Goal: Task Accomplishment & Management: Complete application form

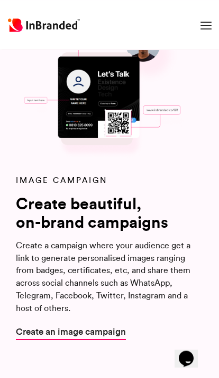
scroll to position [1300, 0]
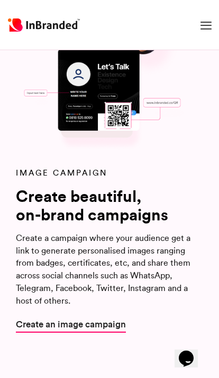
click at [34, 319] on span "Create an image campaign" at bounding box center [71, 324] width 110 height 13
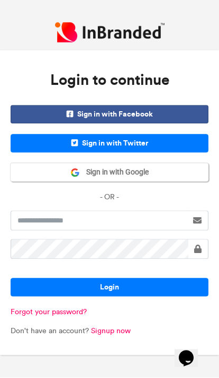
scroll to position [18, 0]
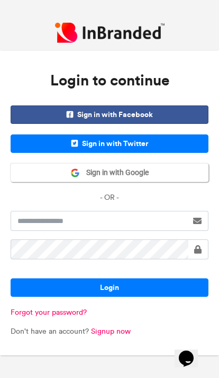
click at [121, 336] on link "Signup now" at bounding box center [111, 331] width 40 height 9
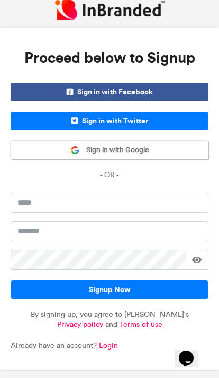
click at [167, 297] on button "Signup Now" at bounding box center [109, 290] width 197 height 18
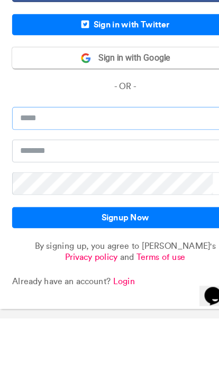
scroll to position [17, 0]
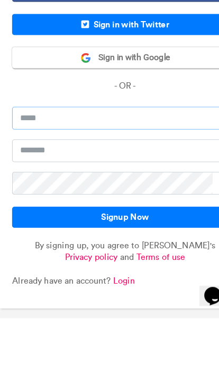
type input "**********"
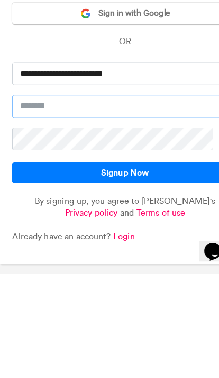
click at [31, 222] on input "text" at bounding box center [109, 232] width 197 height 20
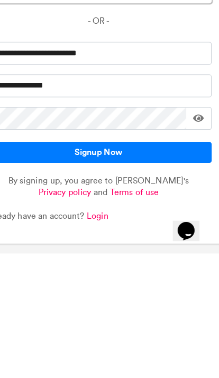
click at [192, 256] on span at bounding box center [197, 260] width 10 height 8
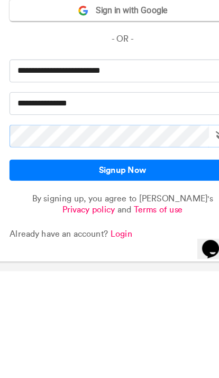
scroll to position [43, 0]
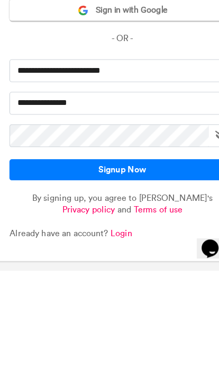
click at [158, 281] on button "Signup Now" at bounding box center [109, 290] width 197 height 18
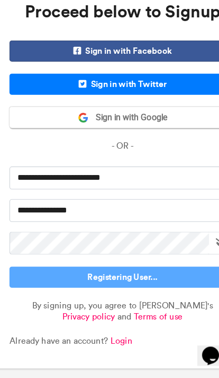
scroll to position [44, 0]
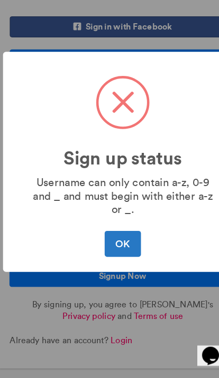
click at [111, 250] on button "OK" at bounding box center [108, 261] width 31 height 22
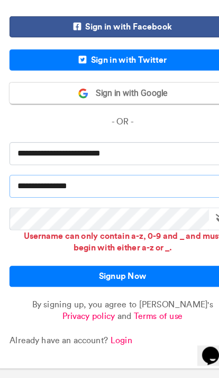
click at [77, 201] on input "**********" at bounding box center [109, 211] width 197 height 20
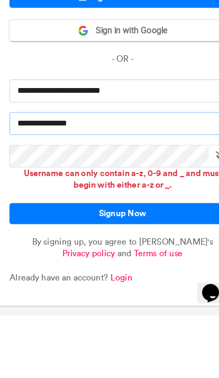
scroll to position [43, 0]
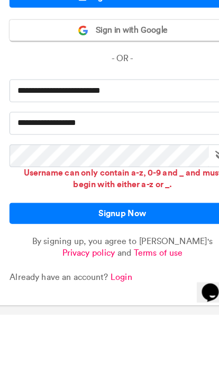
click at [161, 280] on button "Signup Now" at bounding box center [109, 289] width 197 height 18
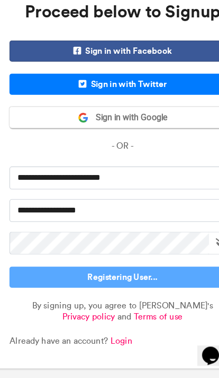
scroll to position [44, 0]
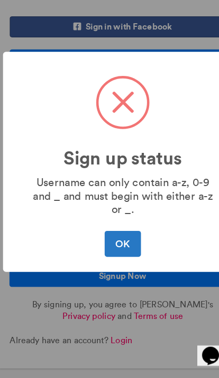
click at [108, 250] on button "OK" at bounding box center [108, 261] width 31 height 22
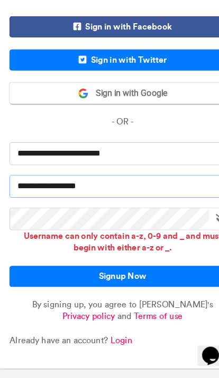
click at [17, 201] on input "**********" at bounding box center [109, 211] width 197 height 20
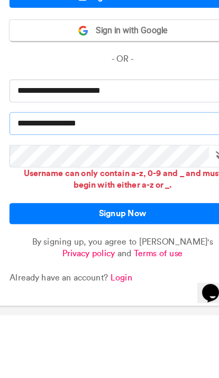
scroll to position [43, 0]
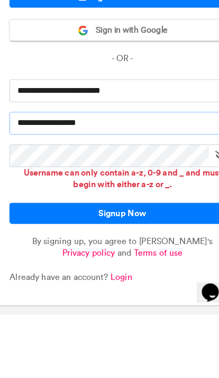
click at [23, 201] on input "**********" at bounding box center [109, 211] width 197 height 20
click at [27, 201] on input "**********" at bounding box center [109, 211] width 197 height 20
click at [60, 280] on button "Signup Now" at bounding box center [109, 289] width 197 height 18
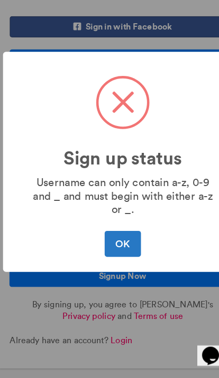
scroll to position [44, 0]
click at [111, 250] on button "OK" at bounding box center [108, 261] width 31 height 22
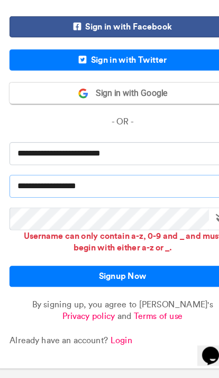
click at [119, 201] on input "**********" at bounding box center [109, 211] width 197 height 20
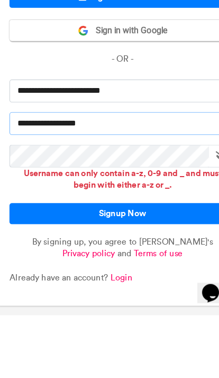
scroll to position [43, 0]
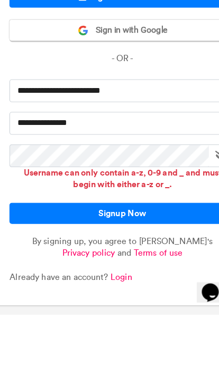
click at [159, 280] on button "Signup Now" at bounding box center [109, 289] width 197 height 18
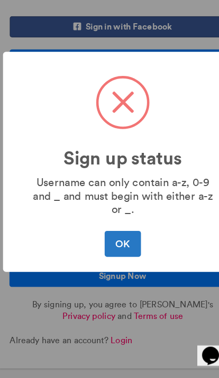
scroll to position [44, 0]
click at [110, 250] on button "OK" at bounding box center [108, 261] width 31 height 22
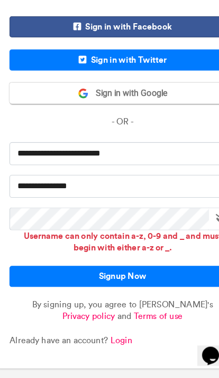
scroll to position [43, 0]
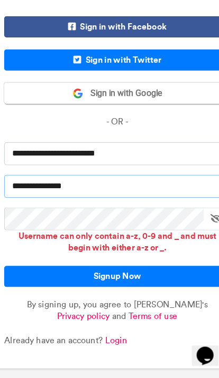
click at [14, 201] on input "**********" at bounding box center [109, 211] width 197 height 20
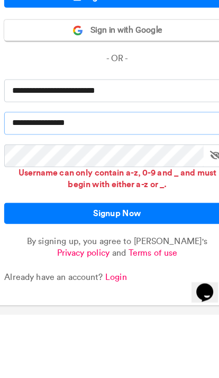
click at [122, 280] on button "Signup Now" at bounding box center [109, 289] width 197 height 18
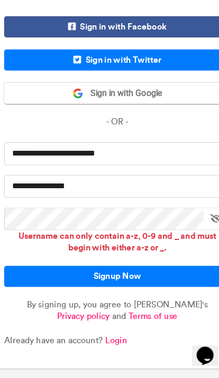
scroll to position [44, 0]
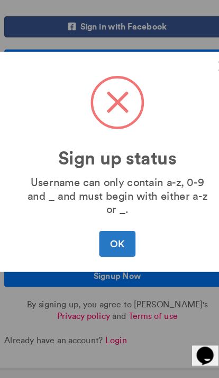
click at [112, 250] on button "OK" at bounding box center [108, 261] width 31 height 22
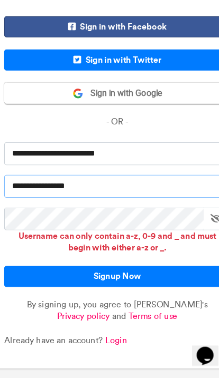
click at [128, 201] on input "**********" at bounding box center [109, 211] width 197 height 20
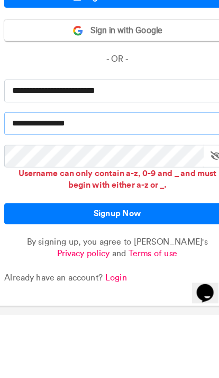
scroll to position [43, 0]
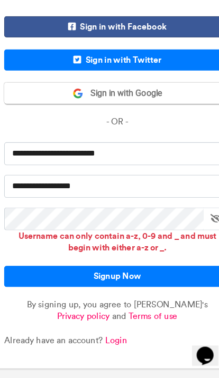
click at [145, 280] on button "Signup Now" at bounding box center [109, 289] width 197 height 18
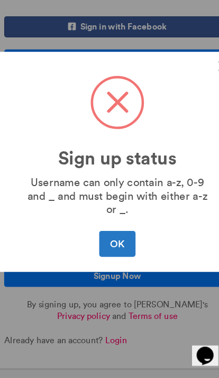
click at [112, 250] on button "OK" at bounding box center [108, 261] width 31 height 22
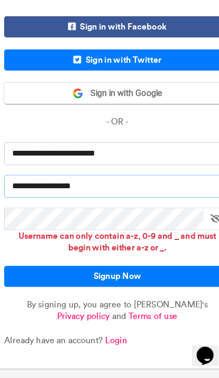
click at [133, 201] on input "**********" at bounding box center [109, 211] width 197 height 20
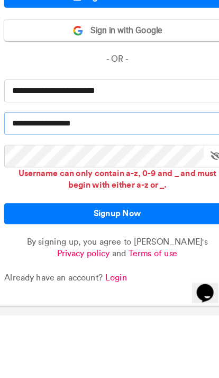
scroll to position [43, 0]
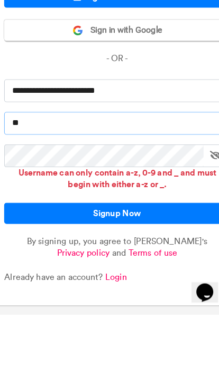
type input "*"
type input "**********"
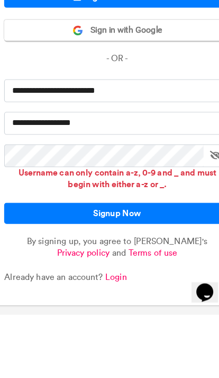
click at [165, 280] on button "Signup Now" at bounding box center [109, 289] width 197 height 18
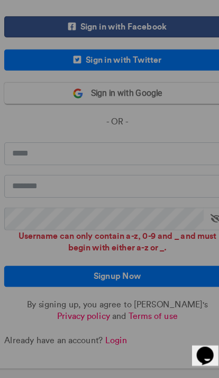
scroll to position [44, 0]
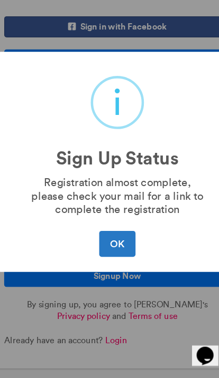
click at [108, 250] on button "OK" at bounding box center [108, 261] width 31 height 22
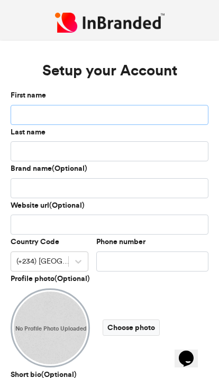
click at [33, 111] on input "First name" at bounding box center [109, 115] width 197 height 20
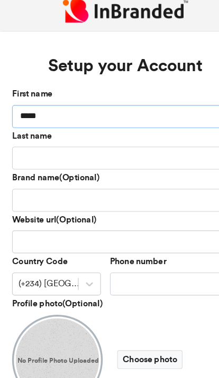
type input "*****"
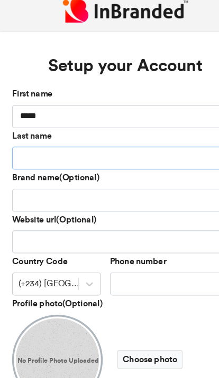
click at [30, 141] on input "Last name" at bounding box center [109, 151] width 197 height 20
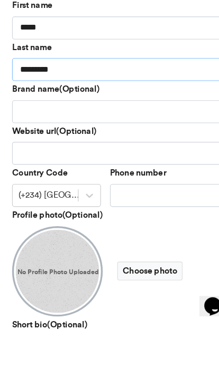
type input "********"
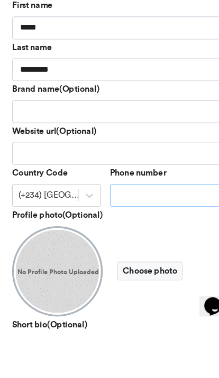
click at [151, 252] on input "Phone number" at bounding box center [152, 262] width 112 height 20
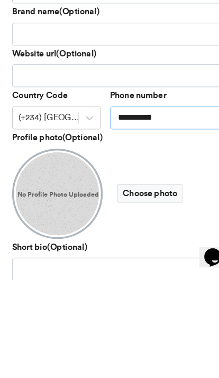
scroll to position [32, 0]
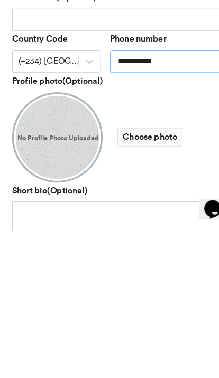
type input "**********"
click at [145, 288] on label "Choose photo" at bounding box center [130, 296] width 57 height 16
click at [0, 0] on input "Choose photo" at bounding box center [0, 0] width 0 height 0
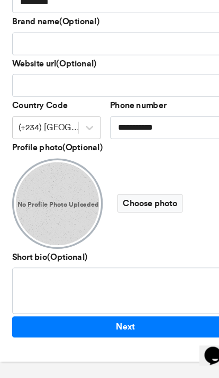
click at [137, 217] on label "Choose photo" at bounding box center [130, 225] width 57 height 16
click at [0, 0] on input "Choose photo" at bounding box center [0, 0] width 0 height 0
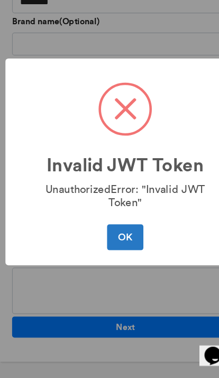
click at [118, 244] on button "OK" at bounding box center [108, 255] width 31 height 22
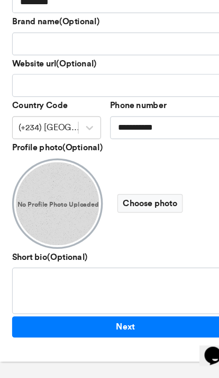
click at [37, 189] on img at bounding box center [50, 225] width 79 height 79
click at [146, 217] on label "Choose photo" at bounding box center [130, 225] width 57 height 16
click at [0, 0] on input "Choose photo" at bounding box center [0, 0] width 0 height 0
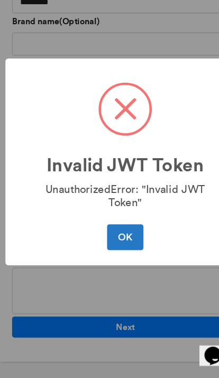
click at [102, 244] on button "OK" at bounding box center [108, 255] width 31 height 22
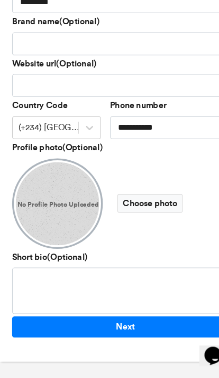
click at [149, 325] on button "Next" at bounding box center [109, 334] width 197 height 18
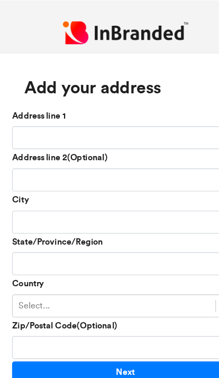
scroll to position [7, 0]
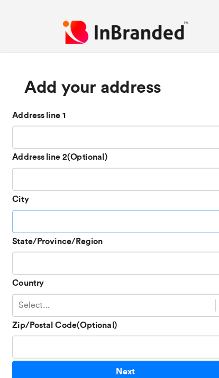
click at [37, 204] on input "City" at bounding box center [109, 194] width 197 height 20
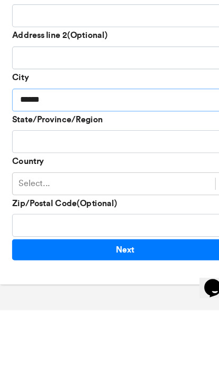
type input "*****"
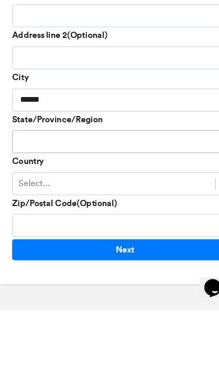
click at [27, 221] on input "State/Province/Region" at bounding box center [109, 231] width 197 height 20
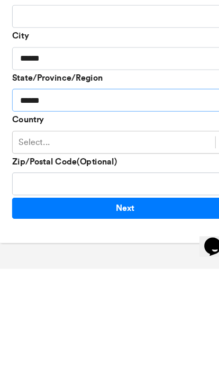
type input "*****"
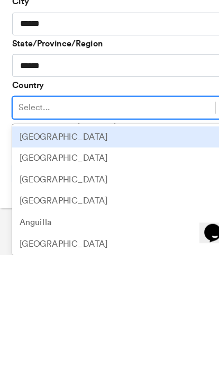
scroll to position [38, 0]
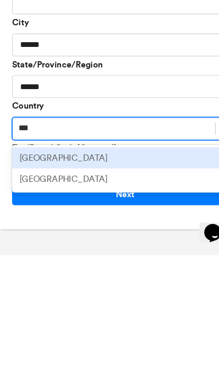
click at [26, 302] on div "Nigeria" at bounding box center [109, 311] width 197 height 19
type input "***"
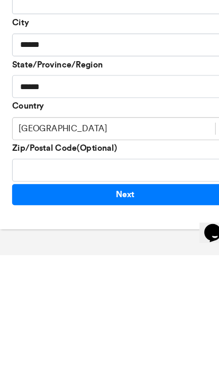
scroll to position [44, 0]
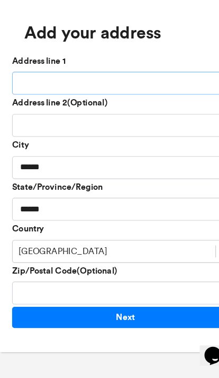
click at [22, 110] on input "Address line 1" at bounding box center [109, 120] width 197 height 20
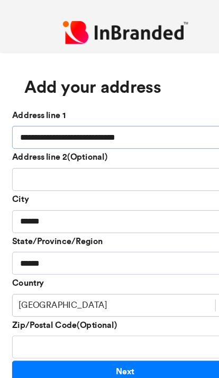
scroll to position [43, 0]
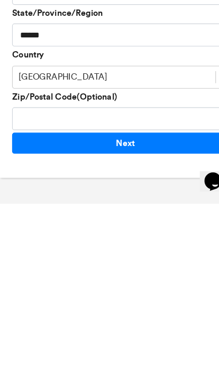
type input "**********"
click at [28, 316] on button "Next" at bounding box center [109, 325] width 197 height 18
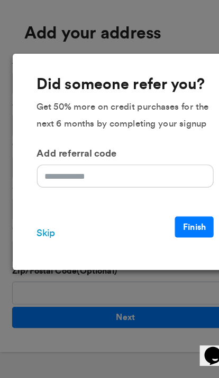
click at [35, 245] on span "Skip" at bounding box center [40, 251] width 16 height 13
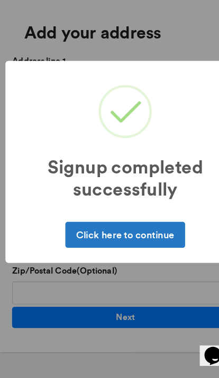
click at [143, 242] on button "Click here to continue" at bounding box center [109, 253] width 104 height 22
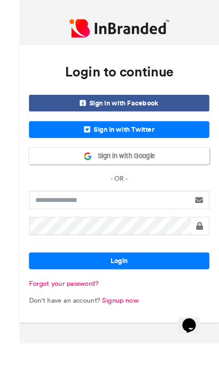
scroll to position [44, 0]
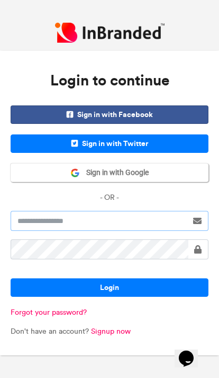
click at [148, 211] on input "text" at bounding box center [99, 221] width 176 height 20
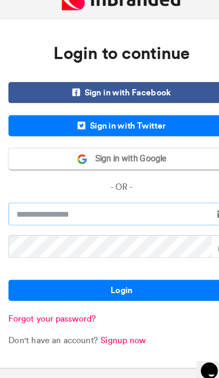
scroll to position [43, 0]
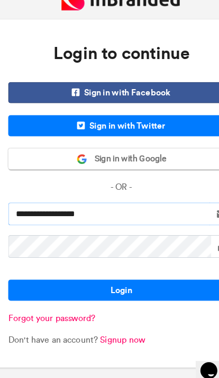
type input "**********"
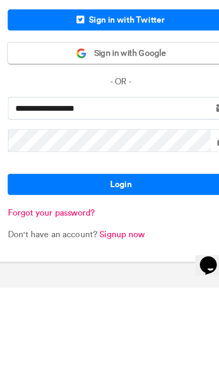
click at [156, 279] on button "Login" at bounding box center [109, 288] width 197 height 18
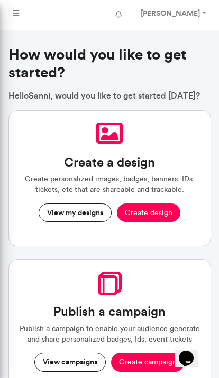
click at [161, 204] on button "Create design" at bounding box center [148, 213] width 63 height 19
click at [163, 204] on button "Create design" at bounding box center [148, 213] width 63 height 19
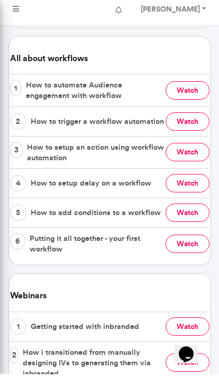
scroll to position [813, 0]
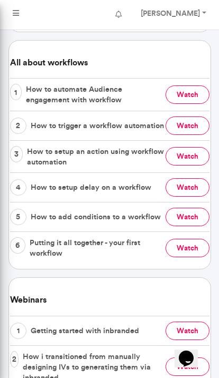
click at [193, 352] on icon "Chat widget" at bounding box center [185, 359] width 15 height 16
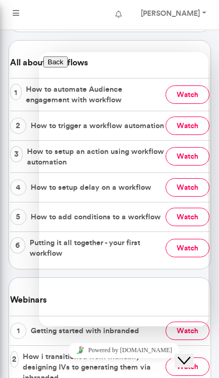
click at [190, 355] on icon "Close Chat This icon closes the chat window." at bounding box center [183, 361] width 13 height 13
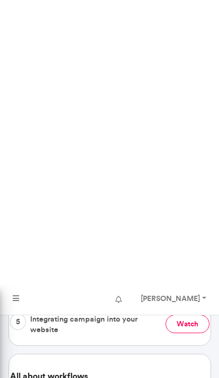
scroll to position [499, 0]
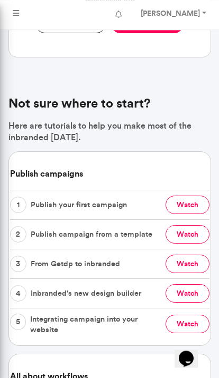
click at [198, 10] on strong "Sanni Nurudeen" at bounding box center [169, 13] width 59 height 10
click at [195, 10] on strong "Sanni Nurudeen" at bounding box center [169, 13] width 59 height 10
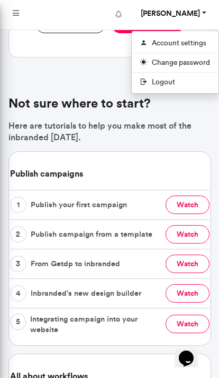
click at [202, 37] on link "Account settings" at bounding box center [174, 42] width 87 height 15
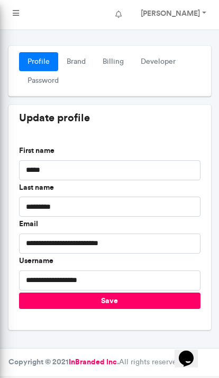
click at [196, 10] on strong "Sanni Nurudeen" at bounding box center [169, 13] width 59 height 10
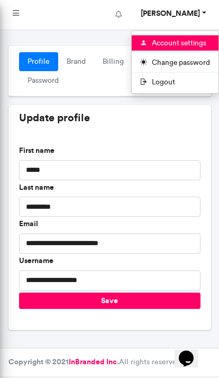
click at [12, 11] on link at bounding box center [15, 14] width 23 height 21
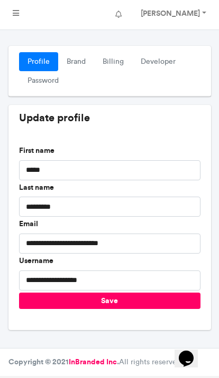
click at [13, 12] on icon at bounding box center [16, 13] width 6 height 7
click at [23, 16] on link at bounding box center [15, 14] width 23 height 21
click at [78, 52] on link "Brand" at bounding box center [76, 61] width 36 height 19
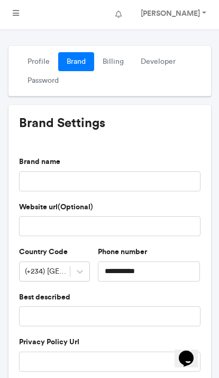
click at [111, 63] on link "Billing" at bounding box center [113, 61] width 38 height 19
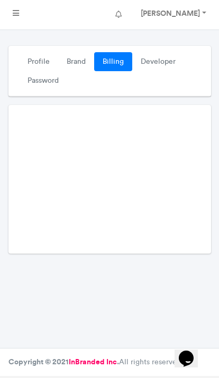
click at [155, 58] on link "Developer" at bounding box center [158, 61] width 52 height 19
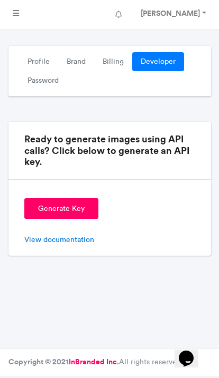
click at [10, 11] on link at bounding box center [15, 14] width 23 height 21
click at [15, 12] on icon at bounding box center [16, 13] width 6 height 7
click at [119, 12] on icon at bounding box center [118, 14] width 6 height 7
click at [125, 8] on button at bounding box center [118, 14] width 23 height 21
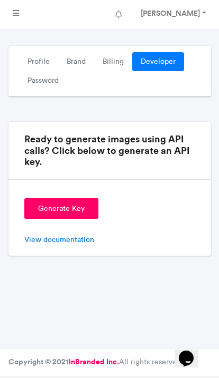
click at [121, 11] on icon at bounding box center [118, 14] width 6 height 7
click at [130, 5] on button at bounding box center [118, 14] width 23 height 21
click at [203, 11] on link "Sanni Nurudeen" at bounding box center [172, 14] width 84 height 21
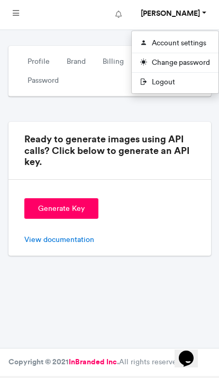
click at [191, 48] on link "Account settings" at bounding box center [174, 42] width 87 height 15
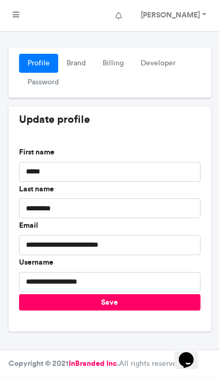
scroll to position [6, 0]
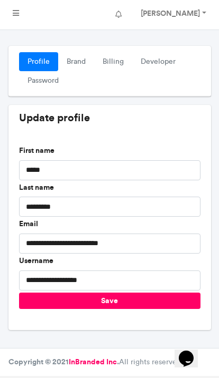
click at [203, 13] on link "Sanni Nurudeen" at bounding box center [172, 14] width 84 height 21
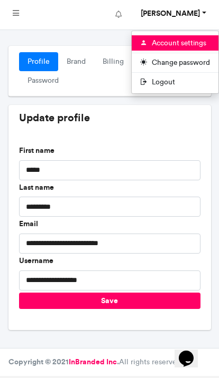
click at [192, 67] on link "Change password" at bounding box center [174, 62] width 87 height 15
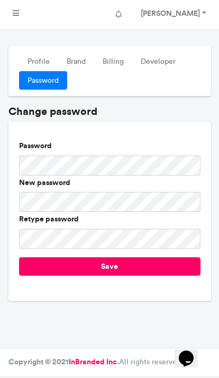
click at [201, 10] on link "Sanni Nurudeen" at bounding box center [172, 14] width 84 height 21
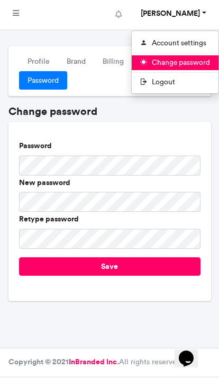
click at [189, 83] on span "Logout" at bounding box center [174, 82] width 87 height 14
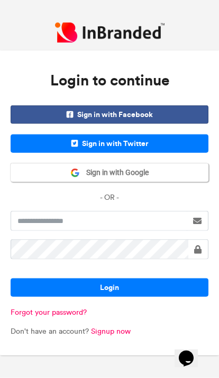
scroll to position [44, 0]
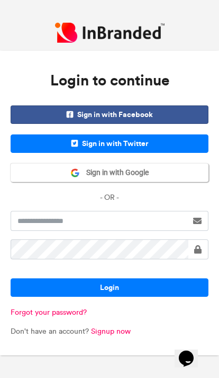
click at [116, 327] on link "Signup now" at bounding box center [111, 331] width 40 height 9
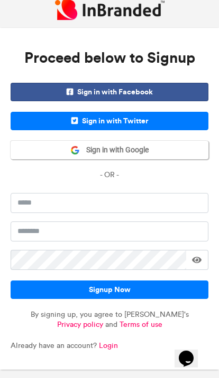
click at [160, 281] on button "Signup Now" at bounding box center [109, 290] width 197 height 18
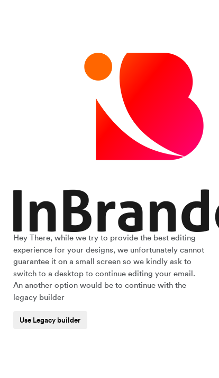
click at [72, 314] on button "Use Legacy builder" at bounding box center [50, 320] width 74 height 18
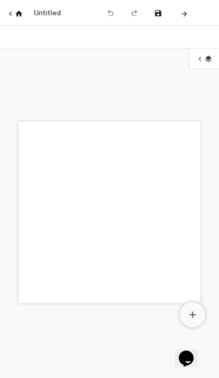
click at [190, 320] on icon at bounding box center [192, 315] width 11 height 13
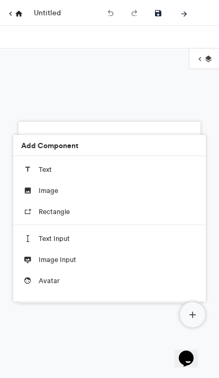
click at [151, 331] on div at bounding box center [109, 212] width 219 height 332
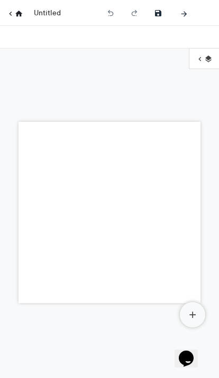
click at [204, 56] on icon at bounding box center [208, 59] width 8 height 10
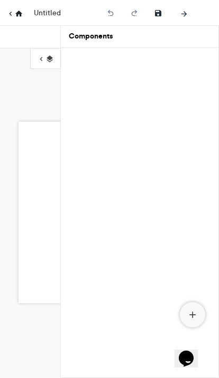
click at [44, 57] on icon at bounding box center [41, 59] width 8 height 10
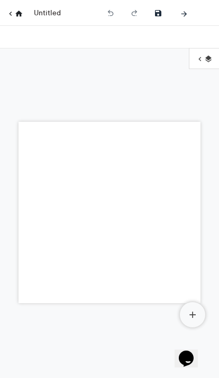
click at [185, 16] on icon "button" at bounding box center [183, 14] width 8 height 10
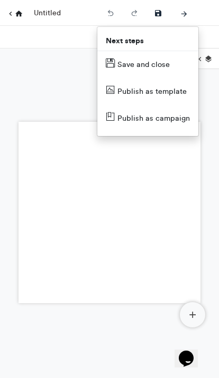
click at [27, 99] on div at bounding box center [109, 212] width 219 height 332
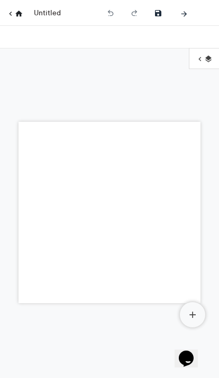
click at [148, 15] on button "button" at bounding box center [157, 13] width 21 height 20
